Goal: Task Accomplishment & Management: Manage account settings

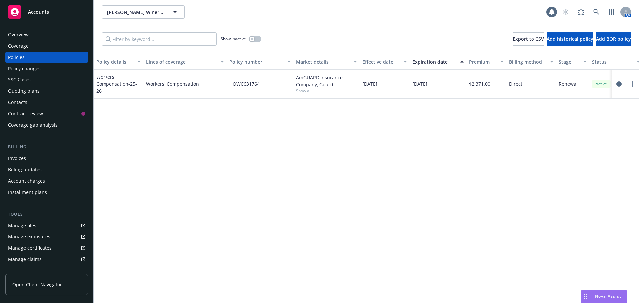
click at [37, 35] on div "Overview" at bounding box center [46, 34] width 77 height 11
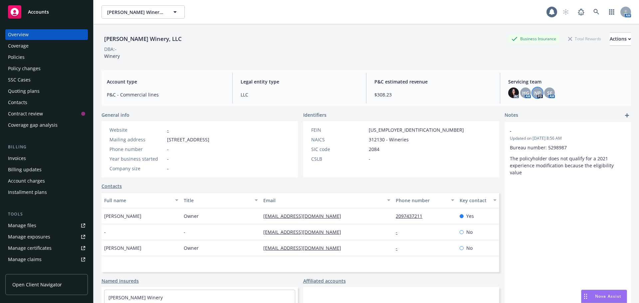
click at [534, 96] on span "NP" at bounding box center [537, 93] width 7 height 7
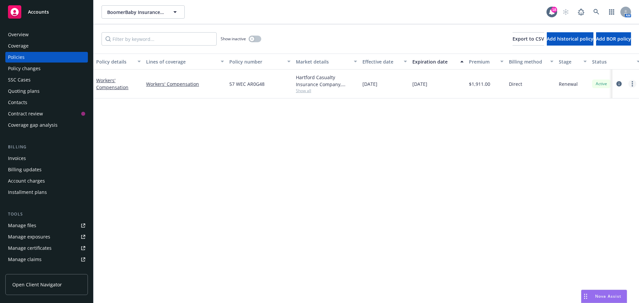
click at [632, 83] on icon "more" at bounding box center [632, 83] width 1 height 5
click at [610, 124] on link "End policy" at bounding box center [597, 124] width 78 height 13
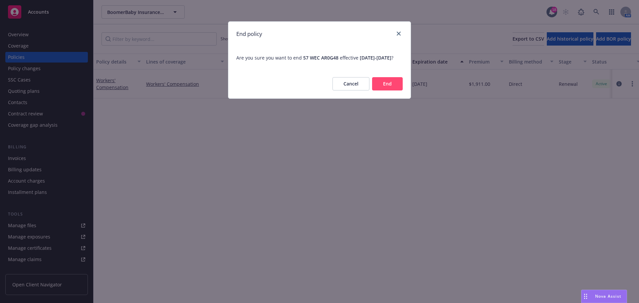
click at [406, 91] on div "Cancel End" at bounding box center [319, 83] width 182 height 29
click at [401, 91] on button "End" at bounding box center [387, 83] width 31 height 13
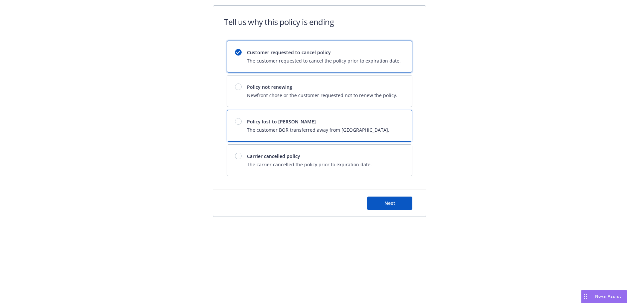
click at [310, 113] on div "Policy lost to BOR The customer BOR transferred away from Newfront." at bounding box center [319, 125] width 185 height 31
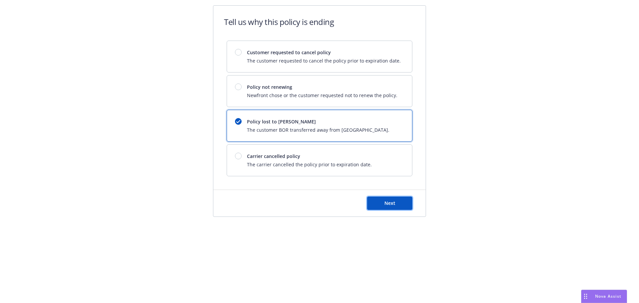
click at [383, 204] on button "Next" at bounding box center [389, 203] width 45 height 13
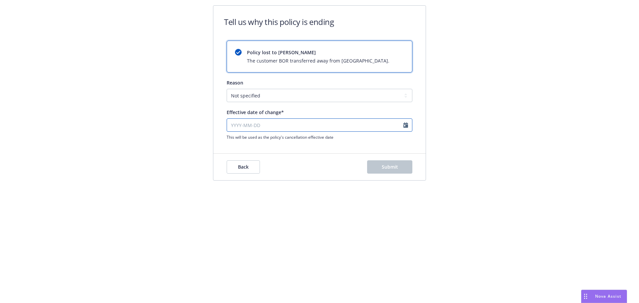
click at [395, 124] on input "Effective date of change*" at bounding box center [320, 125] width 186 height 13
select select "August"
select select "2025"
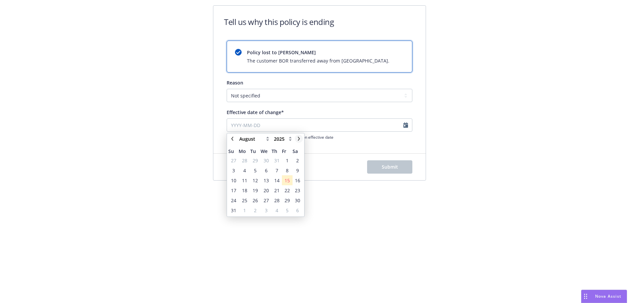
click at [299, 138] on icon "chevronRight" at bounding box center [299, 139] width 2 height 4
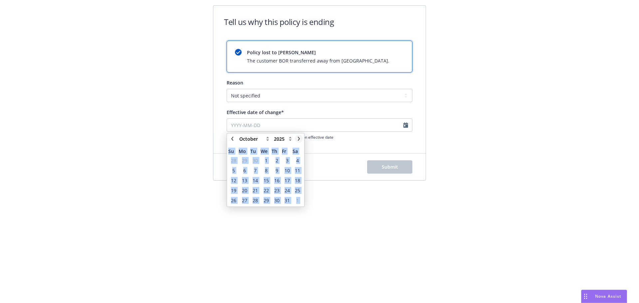
click at [299, 138] on icon "chevronRight" at bounding box center [299, 139] width 2 height 4
select select "January"
select select "2026"
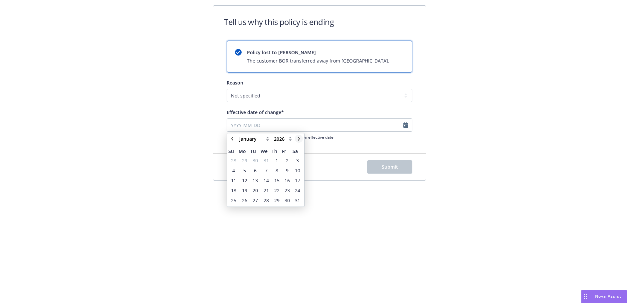
click at [299, 138] on icon "chevronRight" at bounding box center [299, 139] width 2 height 4
select select "February"
click at [245, 161] on span "2" at bounding box center [244, 160] width 3 height 7
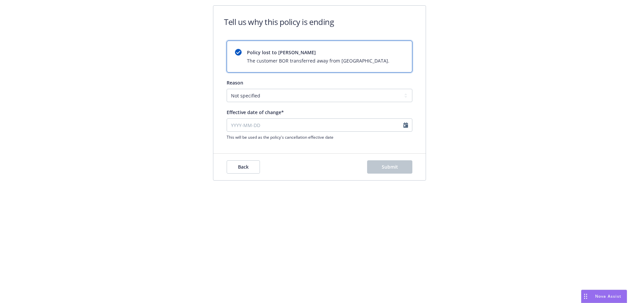
type input "[DATE]"
click at [404, 167] on button "Submit" at bounding box center [389, 166] width 45 height 13
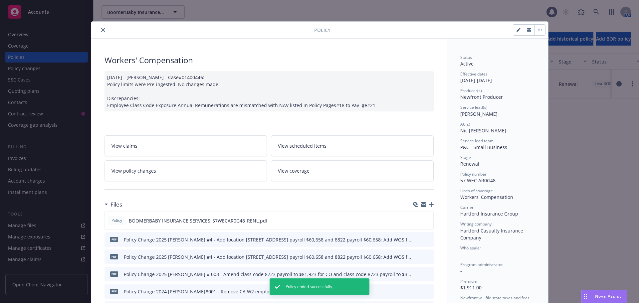
scroll to position [20, 0]
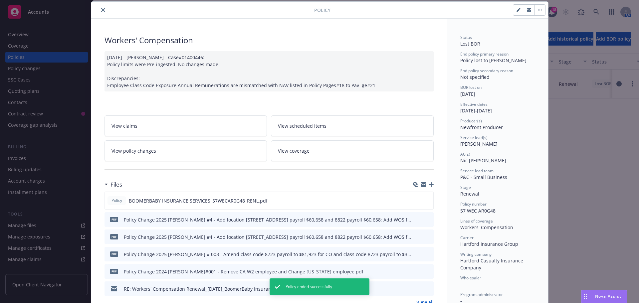
drag, startPoint x: 102, startPoint y: 12, endPoint x: 95, endPoint y: 1, distance: 12.7
click at [102, 11] on icon "close" at bounding box center [103, 10] width 4 height 4
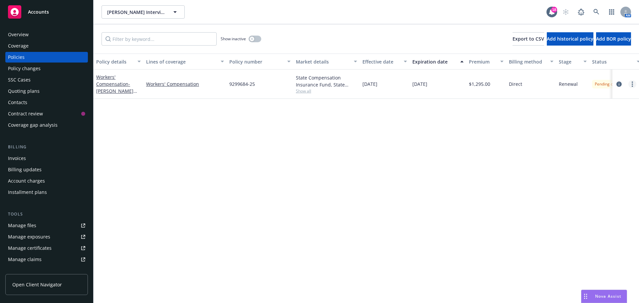
click at [632, 84] on circle "more" at bounding box center [632, 84] width 1 height 1
click at [593, 176] on link "Copy logging email" at bounding box center [597, 177] width 78 height 13
drag, startPoint x: 263, startPoint y: 85, endPoint x: 229, endPoint y: 86, distance: 34.0
click at [229, 86] on div "9299684-25" at bounding box center [260, 84] width 67 height 29
copy span "9299684-25"
